Goal: Entertainment & Leisure: Browse casually

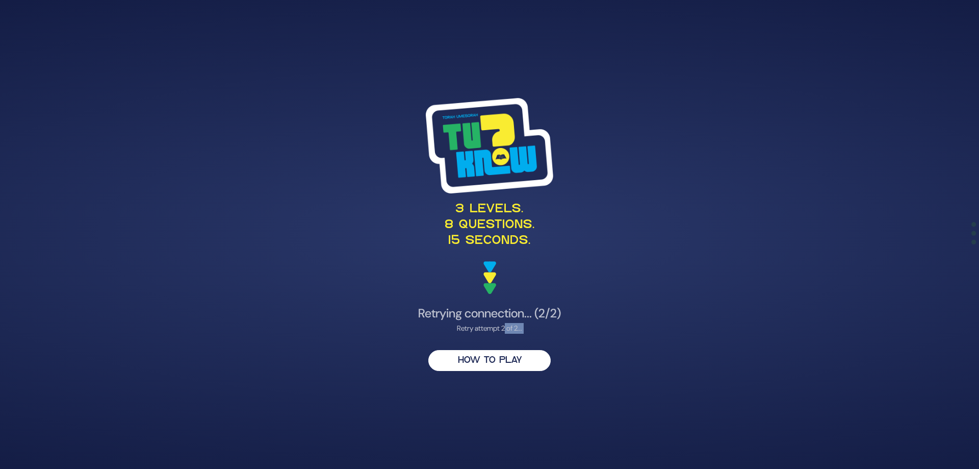
click at [498, 306] on div "3 levels. 8 questions. 15 seconds. Retrying connection... (2/2) Retry attempt 2…" at bounding box center [490, 234] width 522 height 297
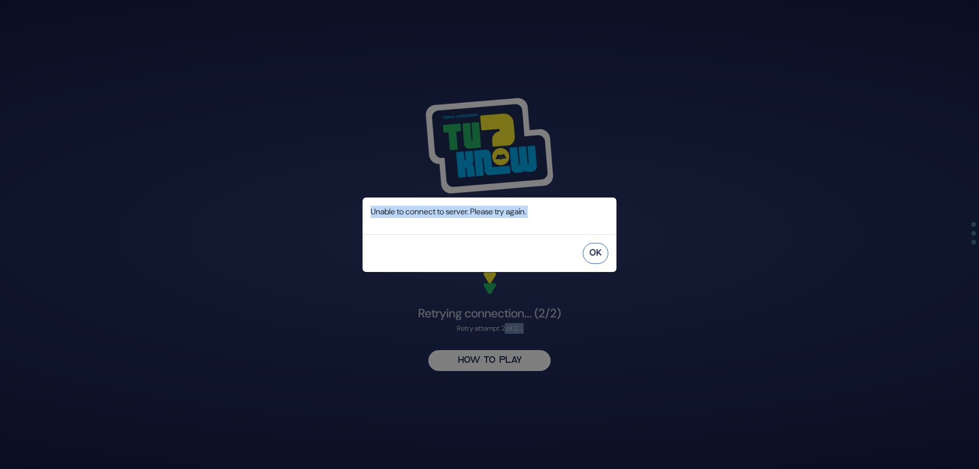
click at [598, 250] on button "OK" at bounding box center [596, 253] width 26 height 21
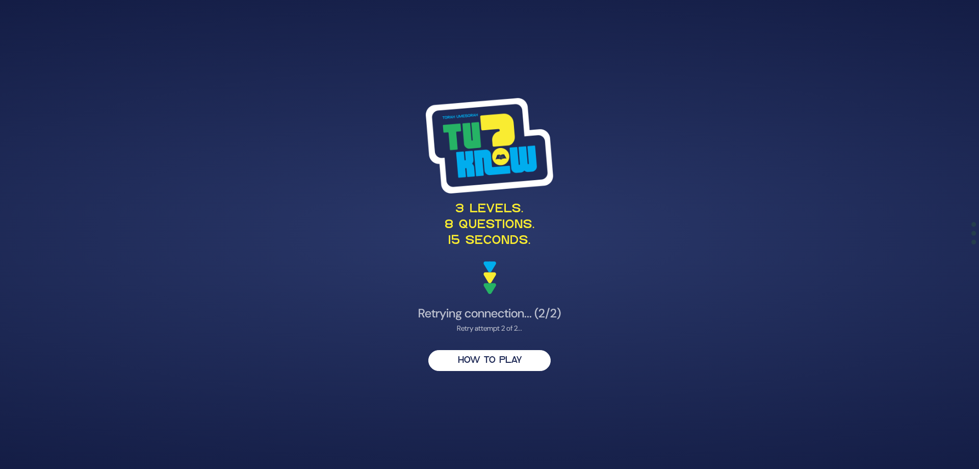
click at [500, 328] on div "Retry attempt 2 of 2..." at bounding box center [490, 328] width 498 height 11
click at [476, 363] on button "HOW TO PLAY" at bounding box center [490, 360] width 122 height 21
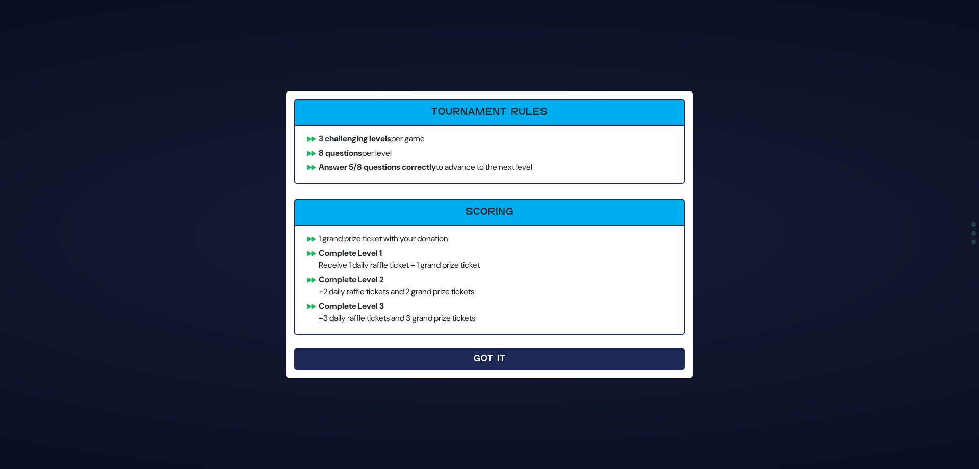
click at [413, 352] on button "Got It" at bounding box center [489, 359] width 391 height 22
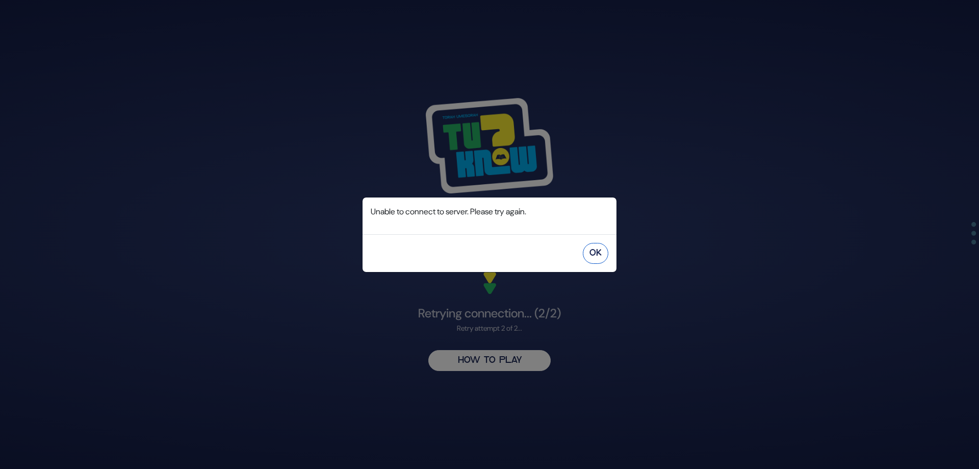
click at [594, 247] on button "OK" at bounding box center [596, 253] width 26 height 21
